Goal: Task Accomplishment & Management: Complete application form

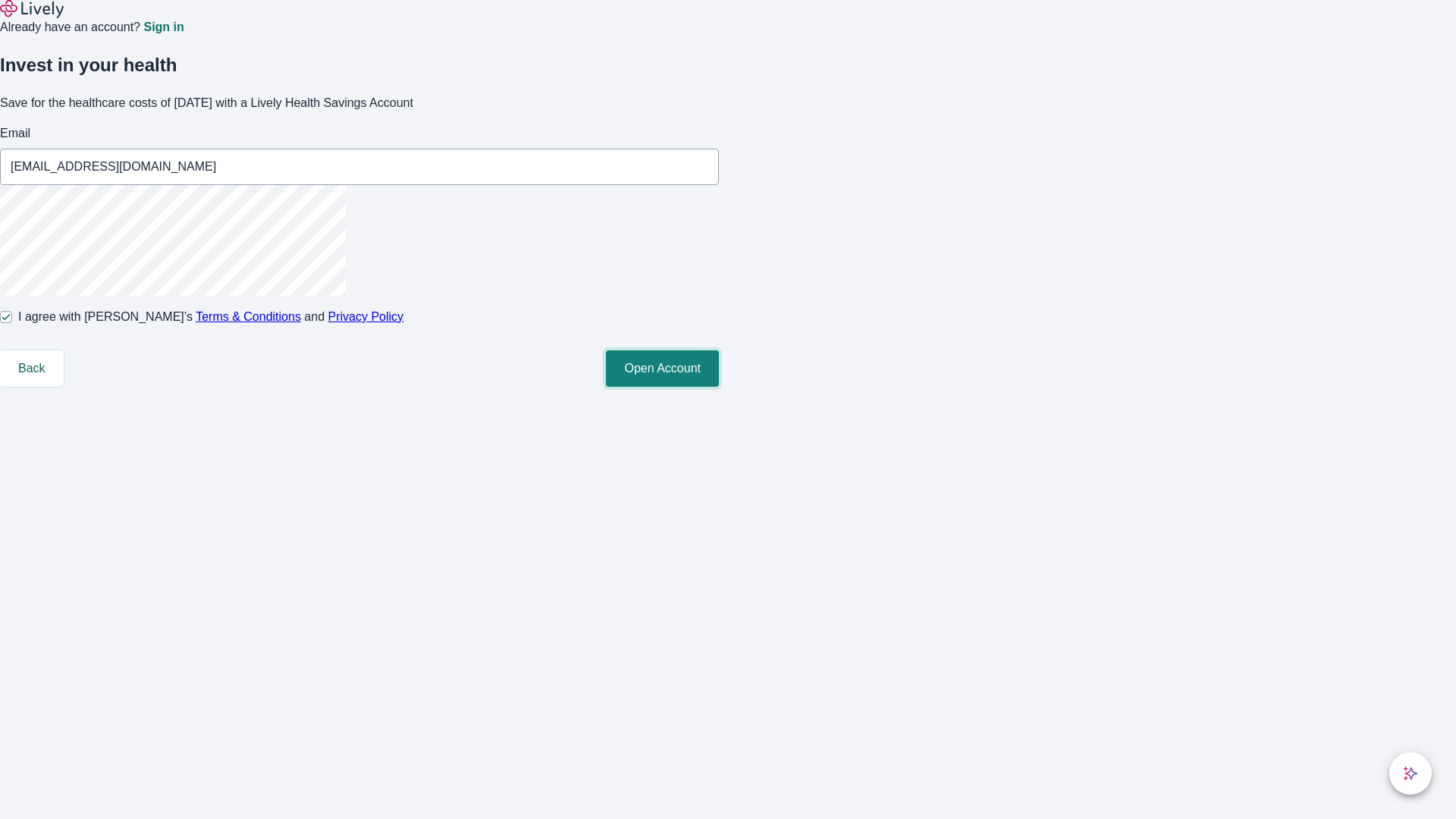
click at [719, 386] on button "Open Account" at bounding box center [662, 369] width 113 height 37
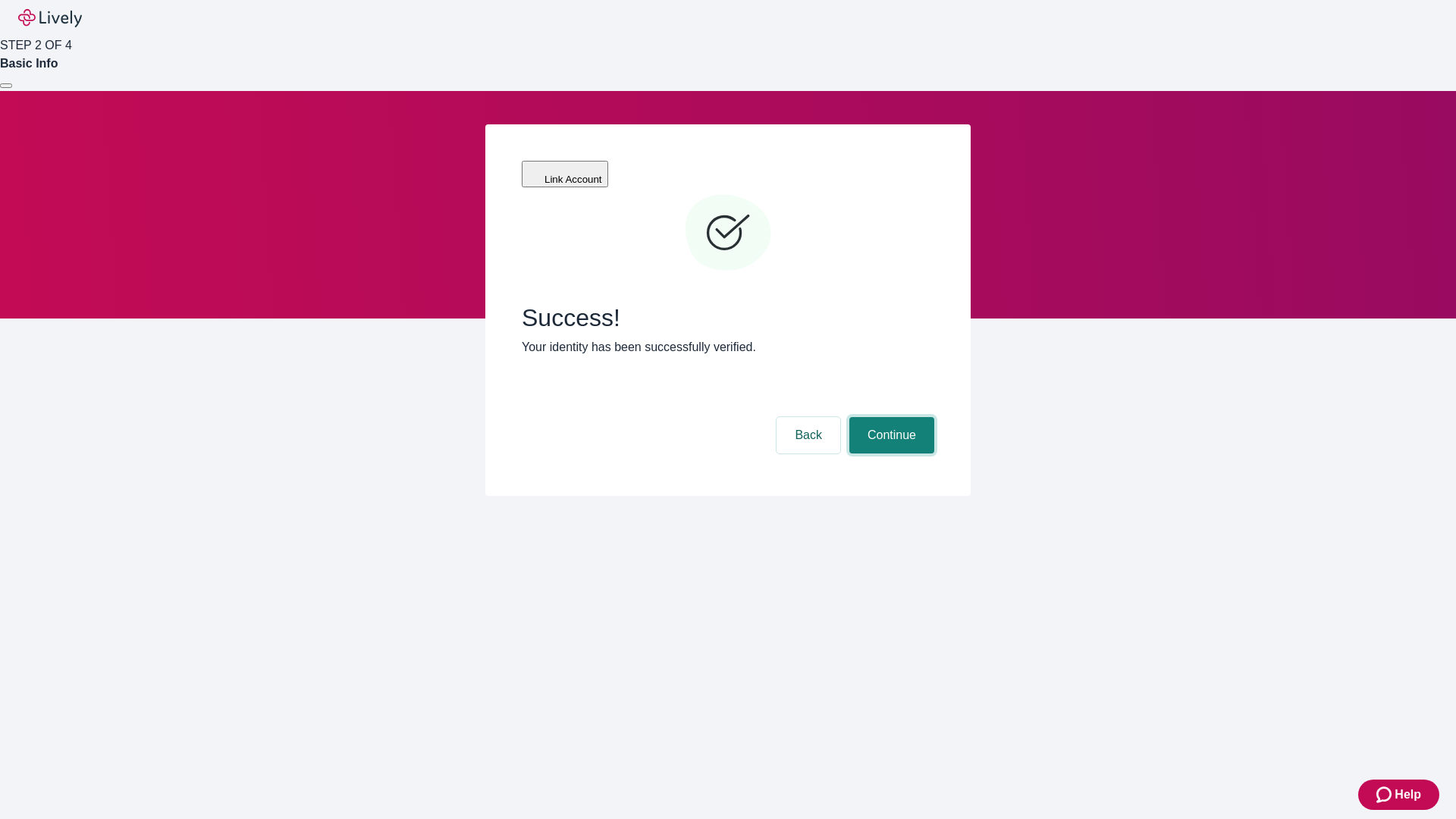
click at [889, 417] on button "Continue" at bounding box center [892, 435] width 85 height 37
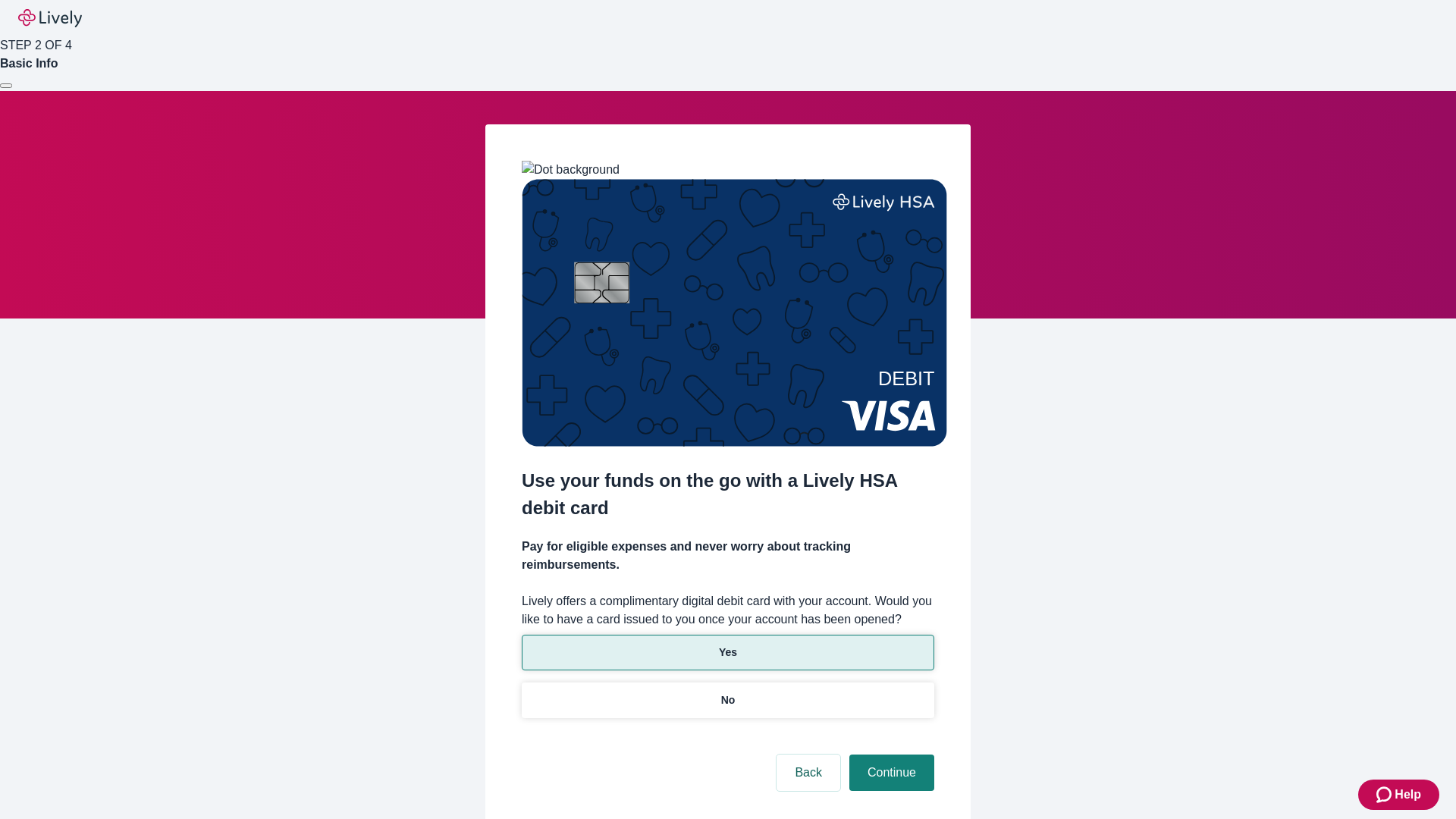
click at [727, 644] on p "Yes" at bounding box center [728, 652] width 18 height 16
click at [889, 755] on button "Continue" at bounding box center [892, 773] width 85 height 37
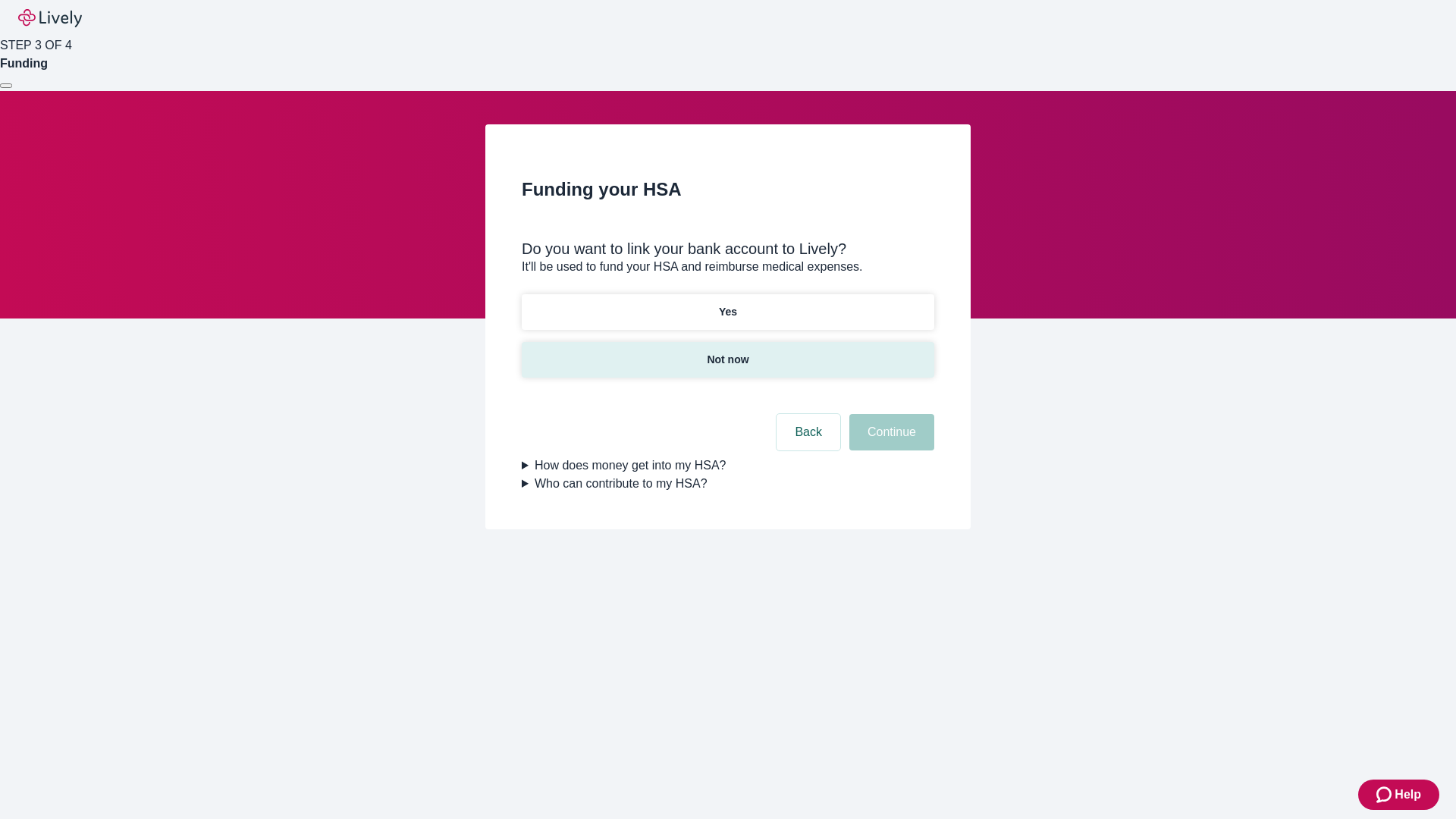
click at [727, 352] on p "Not now" at bounding box center [727, 359] width 41 height 16
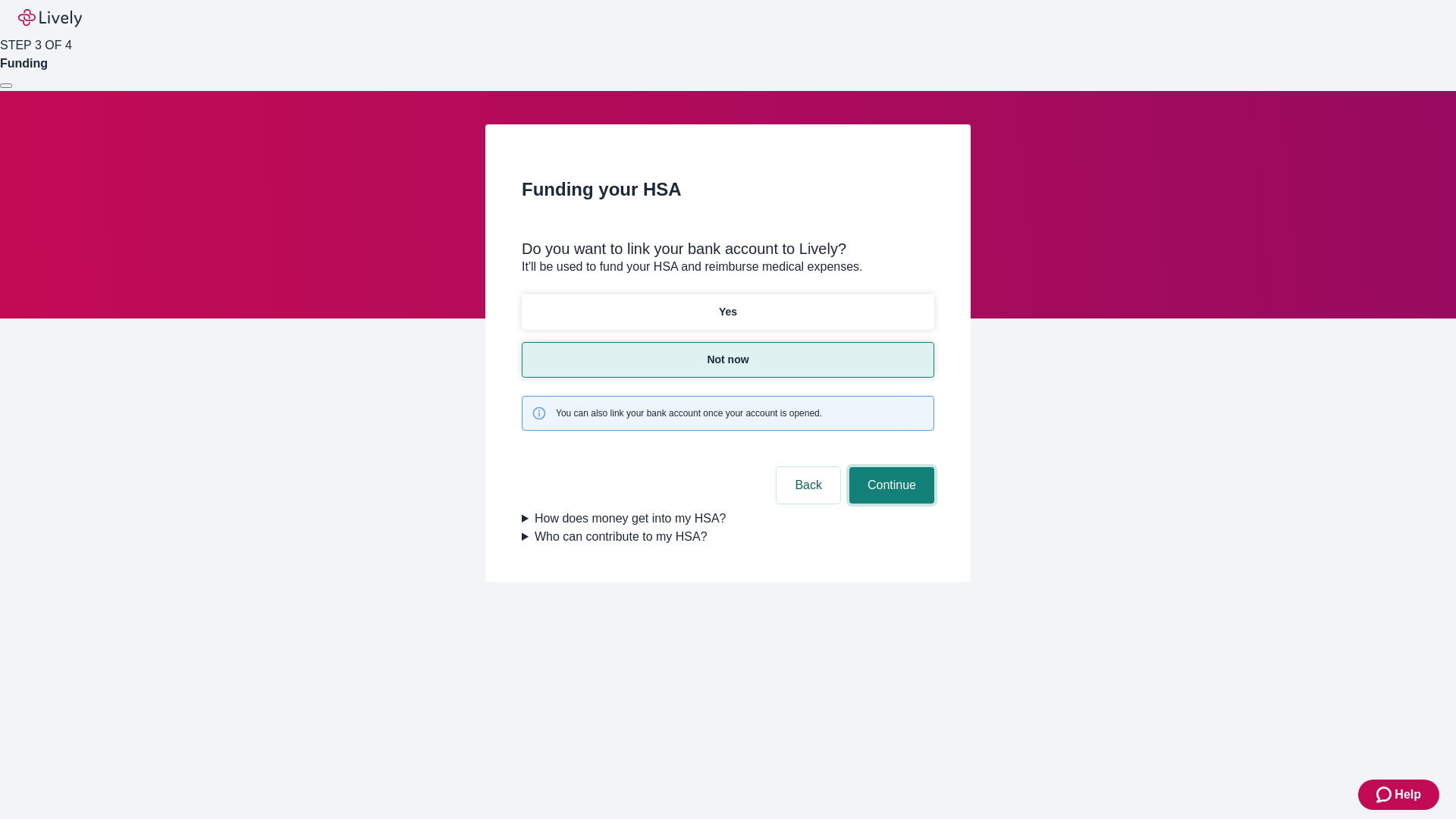
click at [889, 467] on button "Continue" at bounding box center [892, 486] width 85 height 37
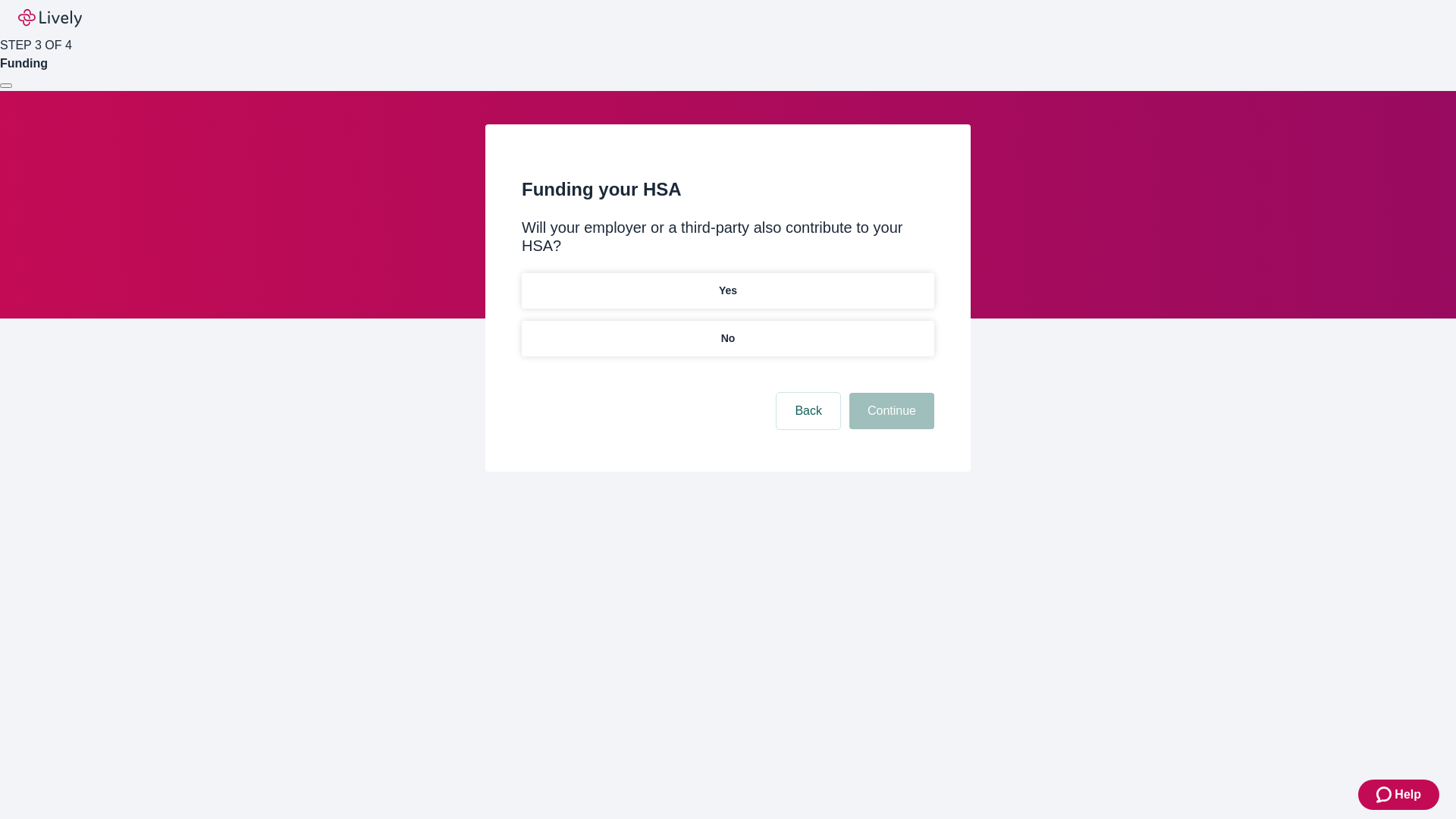
click at [727, 330] on p "No" at bounding box center [729, 338] width 15 height 16
click at [889, 393] on button "Continue" at bounding box center [892, 411] width 85 height 37
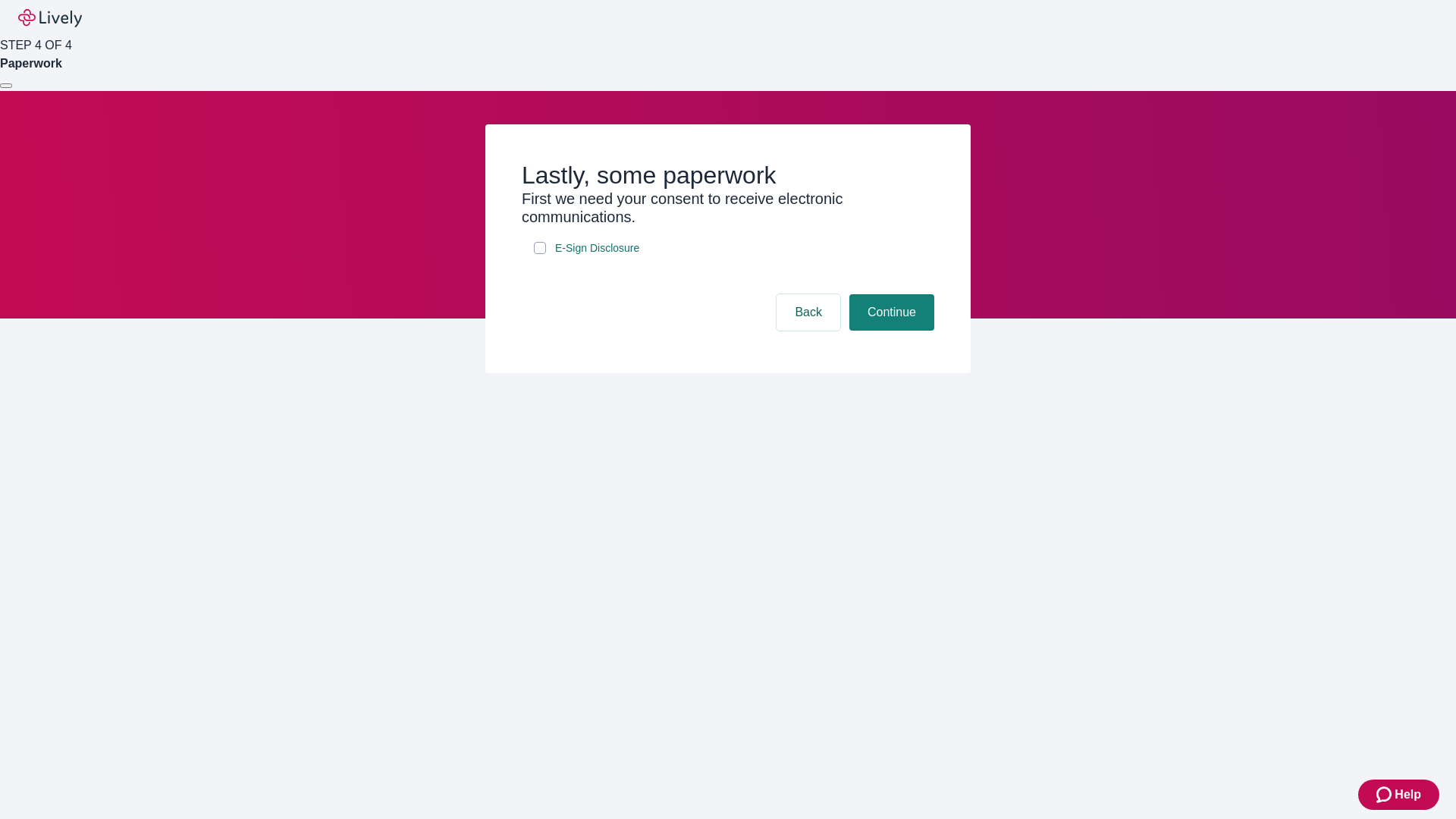
click at [540, 254] on input "E-Sign Disclosure" at bounding box center [539, 248] width 12 height 12
checkbox input "true"
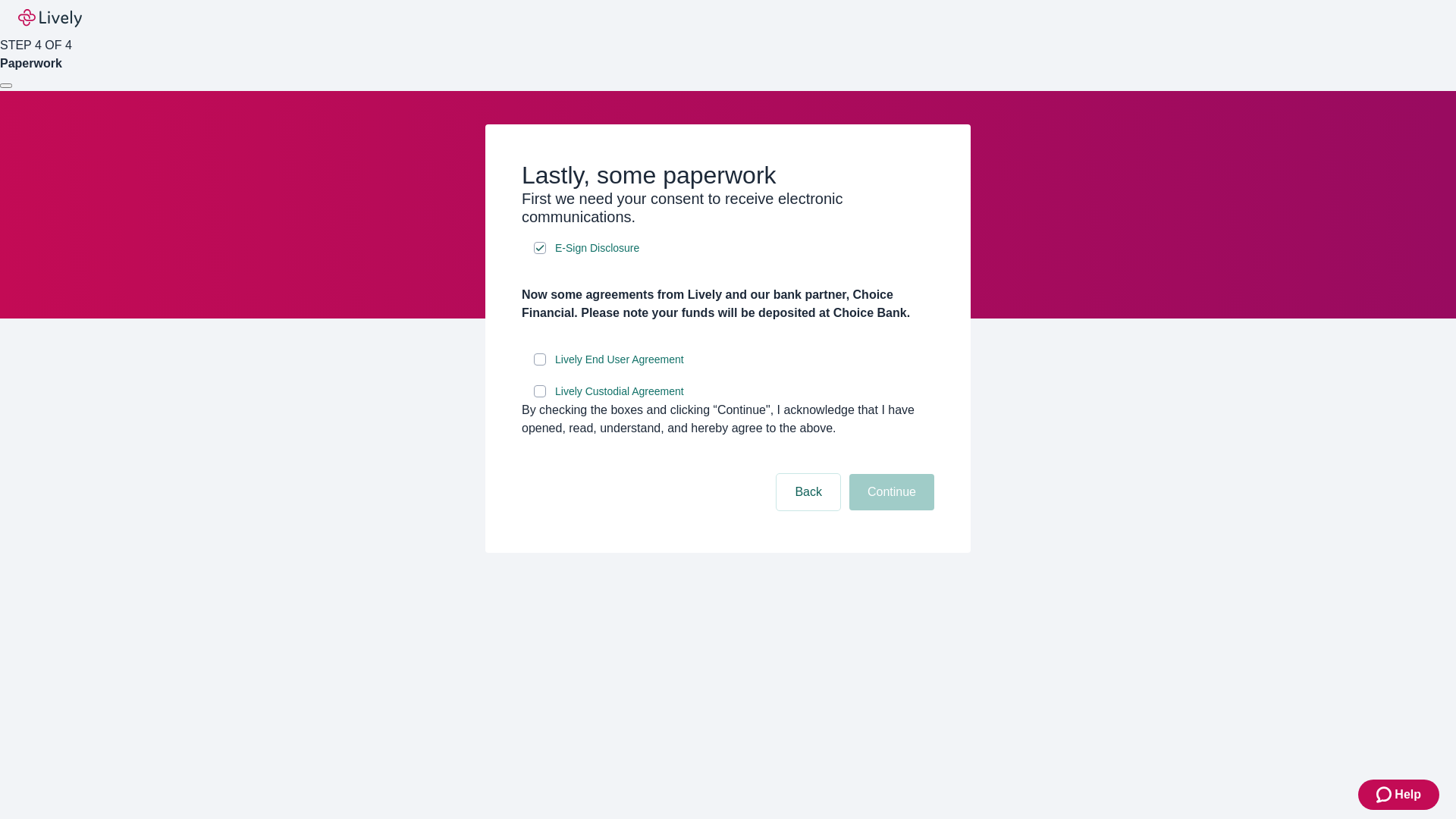
click at [540, 365] on input "Lively End User Agreement" at bounding box center [539, 359] width 12 height 12
checkbox input "true"
click at [540, 398] on input "Lively Custodial Agreement" at bounding box center [539, 391] width 12 height 12
checkbox input "true"
click at [889, 510] on button "Continue" at bounding box center [892, 492] width 85 height 37
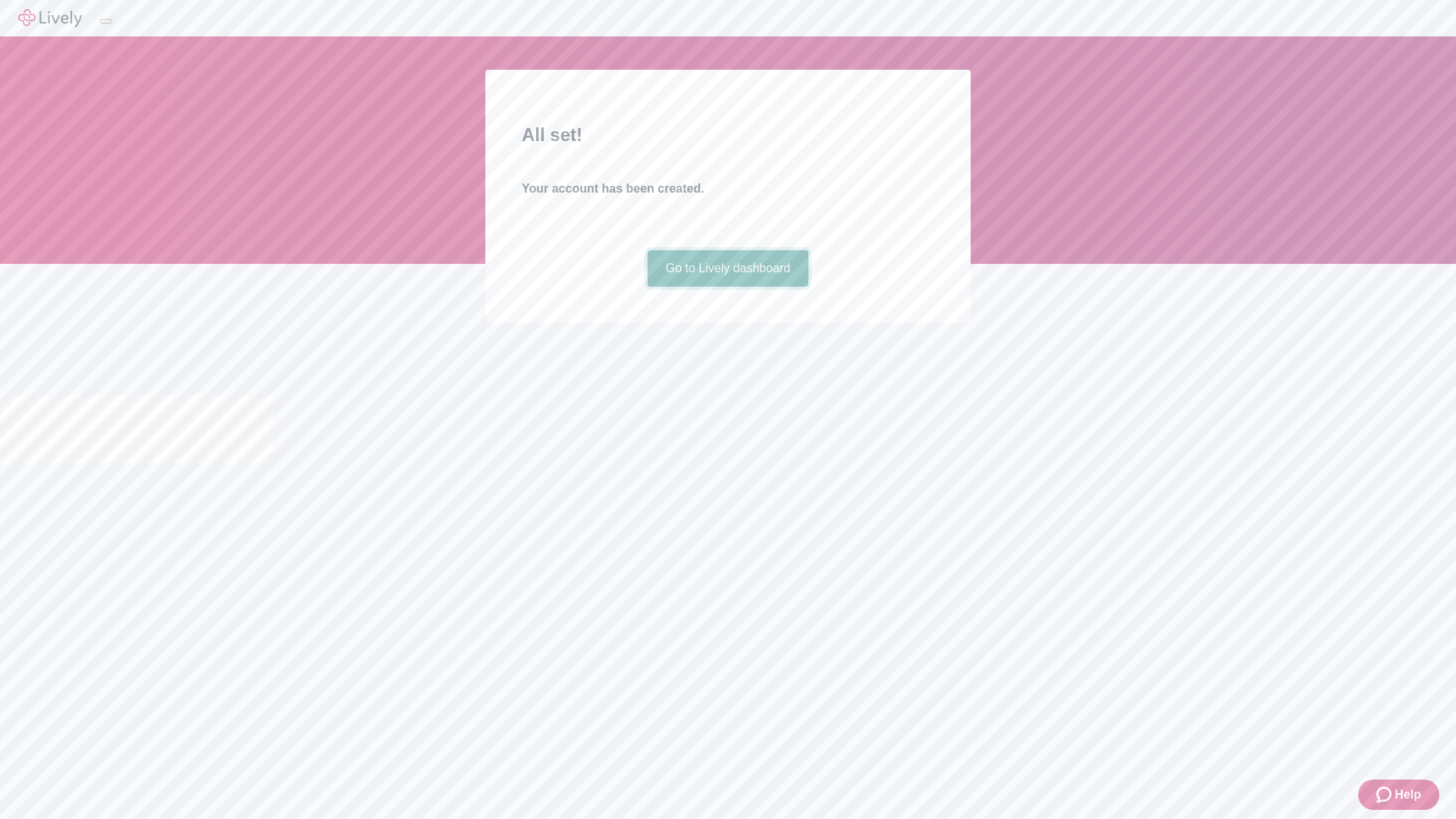
click at [727, 286] on link "Go to Lively dashboard" at bounding box center [728, 269] width 161 height 37
